Goal: Use online tool/utility: Utilize a website feature to perform a specific function

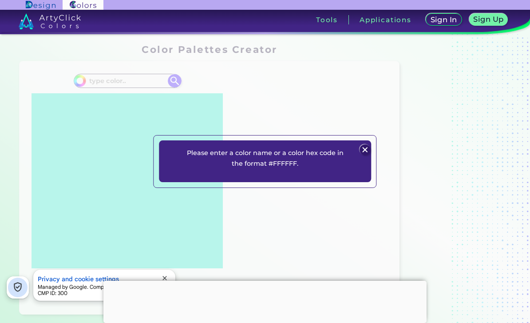
click at [362, 155] on img at bounding box center [365, 149] width 11 height 11
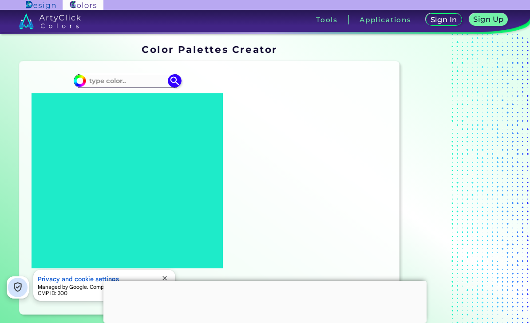
click at [369, 157] on div "Oops - something went wrong. Please try again. #E8EEEE #e8eeee #1EEBC9 #1eebc9 …" at bounding box center [310, 187] width 165 height 239
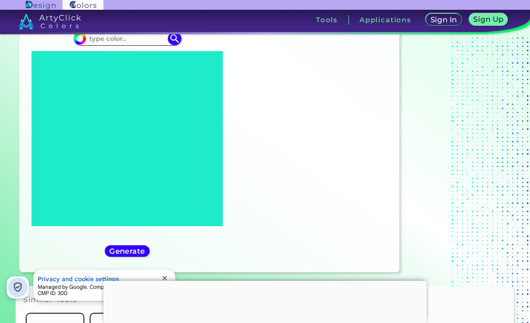
scroll to position [42, 0]
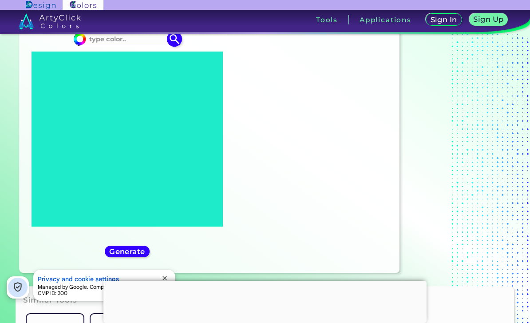
click at [100, 38] on input at bounding box center [127, 39] width 83 height 12
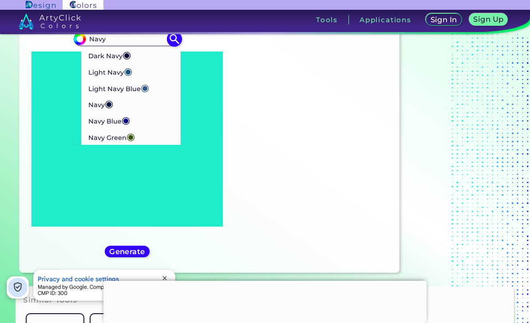
type input "Navy"
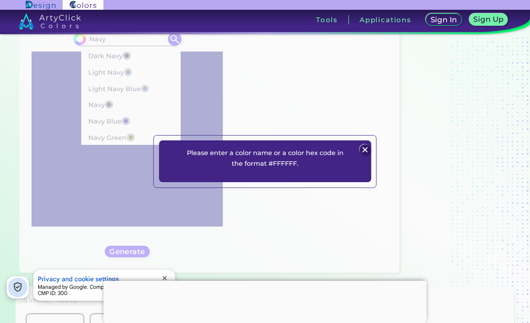
click at [363, 155] on img at bounding box center [365, 149] width 11 height 11
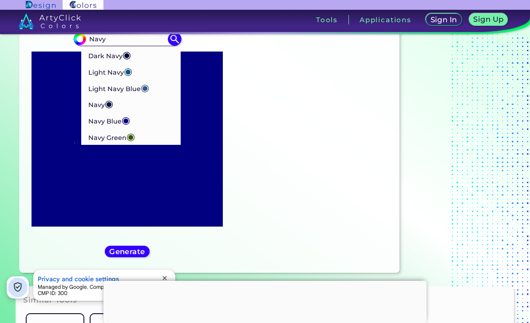
click at [91, 51] on p "Dark Navy ◉" at bounding box center [109, 55] width 43 height 16
type input "#000435"
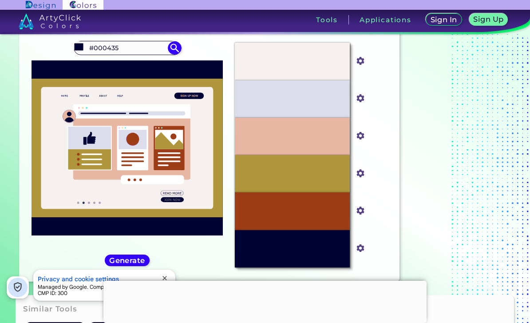
scroll to position [31, 0]
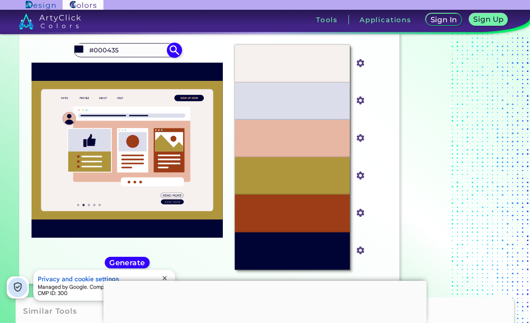
drag, startPoint x: 134, startPoint y: 47, endPoint x: 136, endPoint y: 57, distance: 10.6
click at [134, 47] on input "#000435" at bounding box center [127, 50] width 83 height 12
click at [139, 52] on input "#000435" at bounding box center [127, 50] width 83 height 12
type input "#000436"
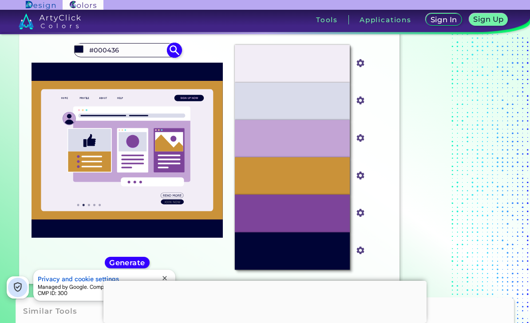
click at [128, 49] on input "#000436" at bounding box center [127, 50] width 83 height 12
type input "#000321"
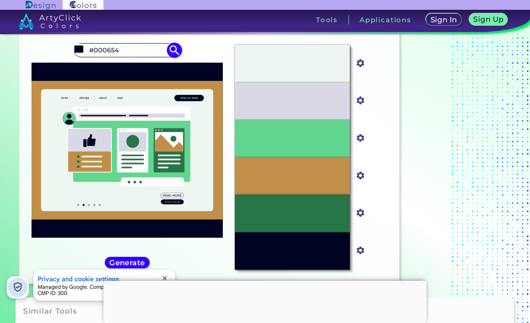
type input "#000654"
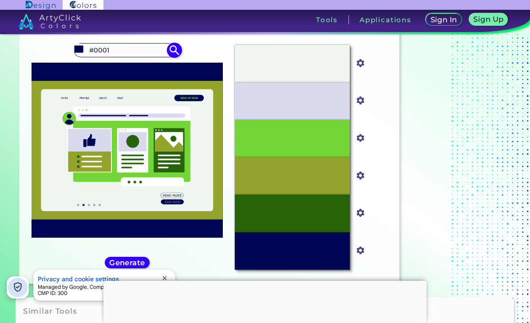
type input "#0001"
type input "#000000"
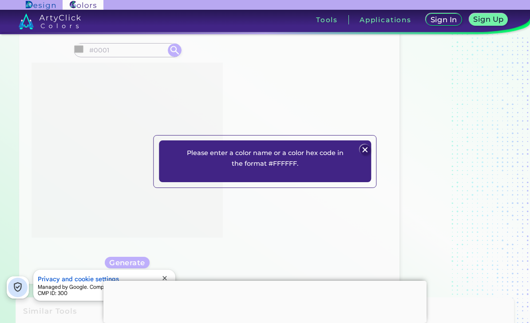
click at [369, 155] on div "Please enter a color name or a color hex code in the format #FFFFFF. Plans Sign…" at bounding box center [264, 161] width 223 height 53
click at [389, 142] on div "Please enter a color name or a color hex code in the format #FFFFFF. Plans Sign…" at bounding box center [265, 161] width 530 height 323
click at [362, 155] on img at bounding box center [365, 149] width 11 height 11
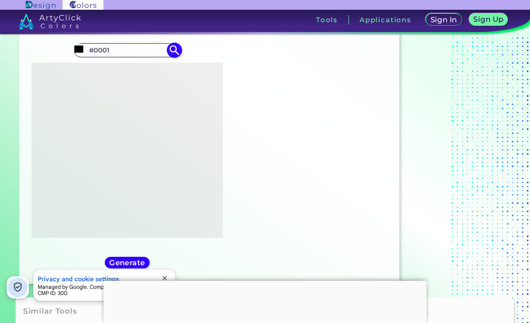
click at [147, 54] on input "#0001" at bounding box center [127, 50] width 83 height 12
type input "#000728"
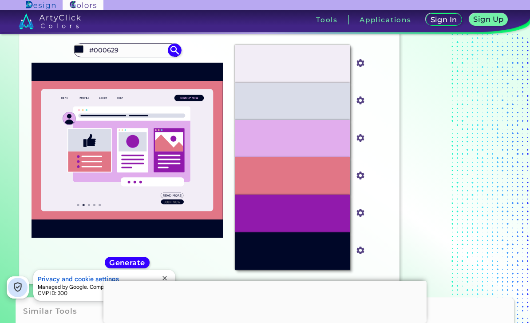
type input "#000629"
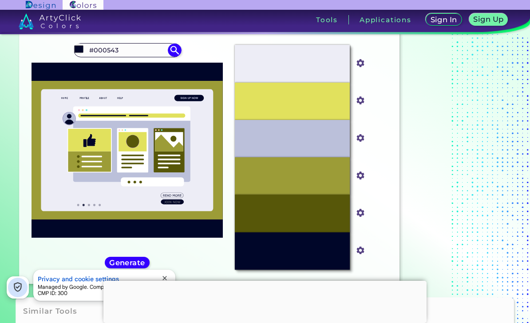
type input "#000543"
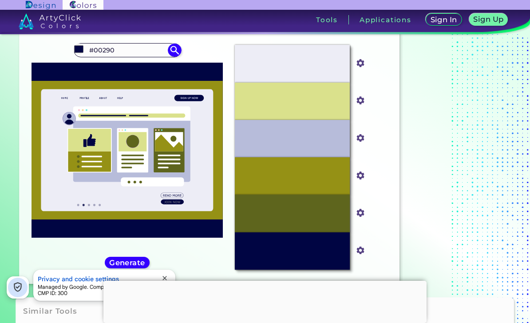
type input "#00290"
type input "#000000"
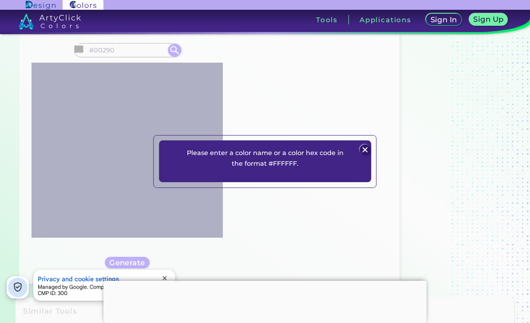
click at [371, 156] on div at bounding box center [365, 150] width 12 height 12
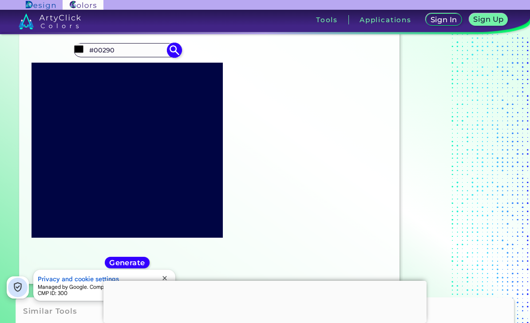
click at [150, 54] on input "#00290" at bounding box center [127, 50] width 83 height 12
type input "#002905"
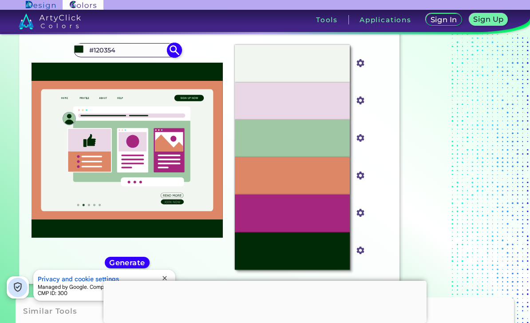
type input "#120354"
